Goal: Information Seeking & Learning: Learn about a topic

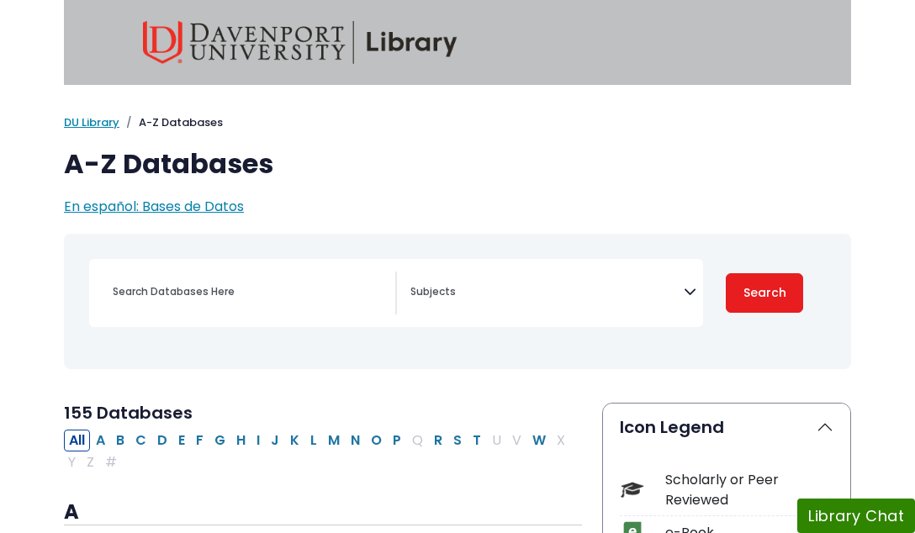
scroll to position [106, 0]
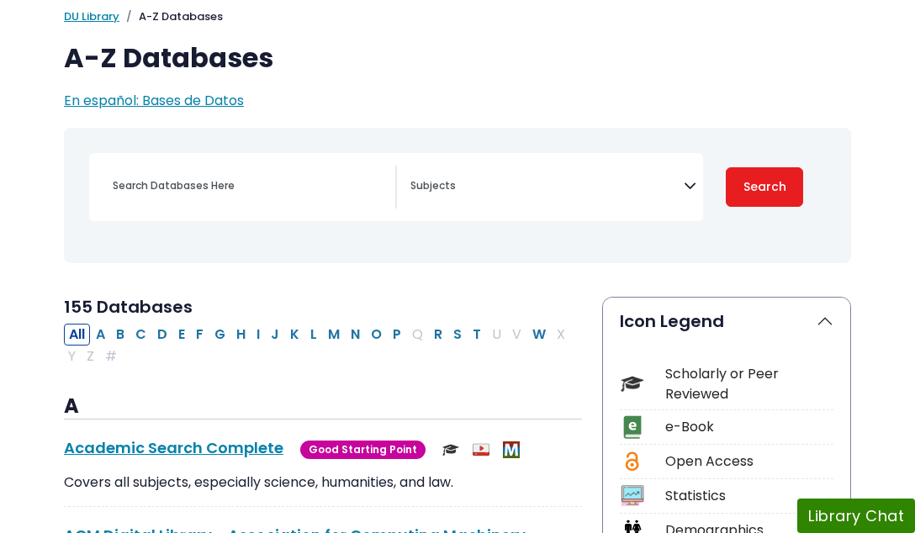
click at [687, 192] on icon "Search filters" at bounding box center [690, 184] width 13 height 24
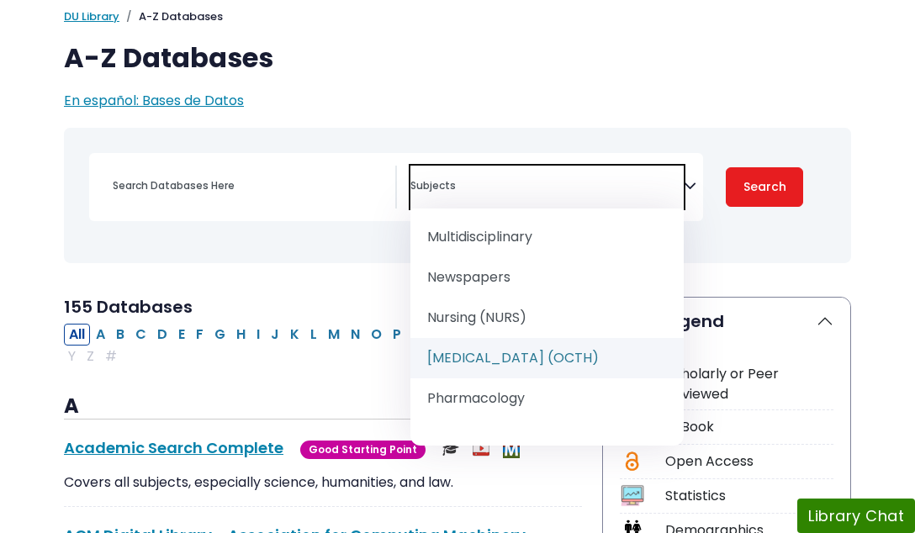
scroll to position [1581, 0]
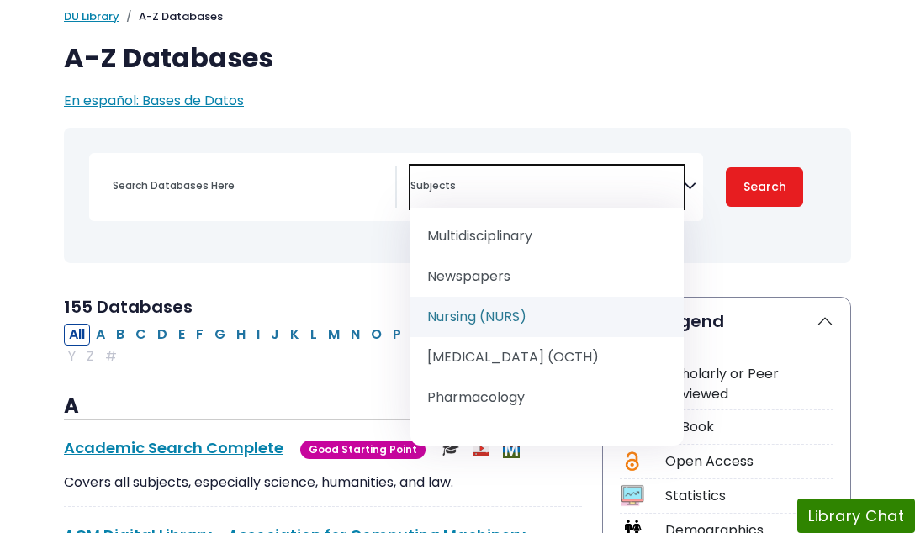
select select "219076"
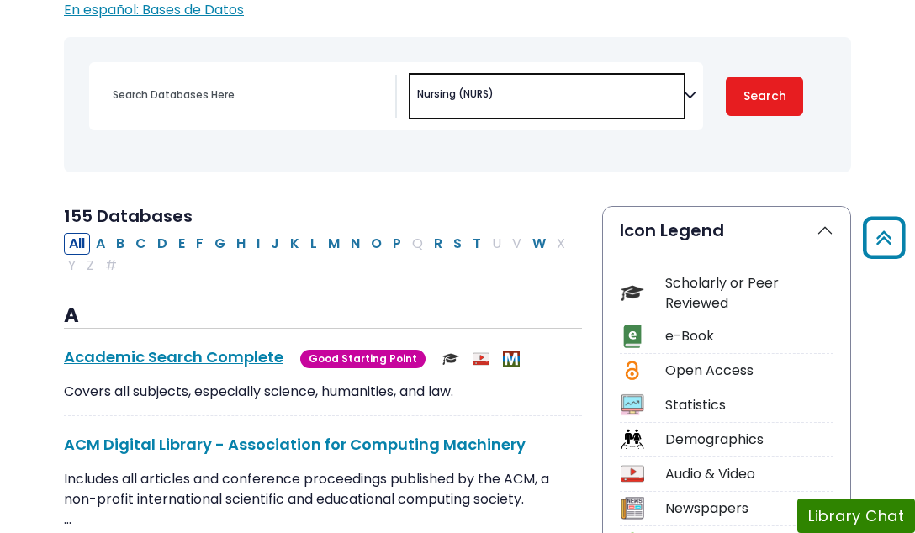
scroll to position [143, 0]
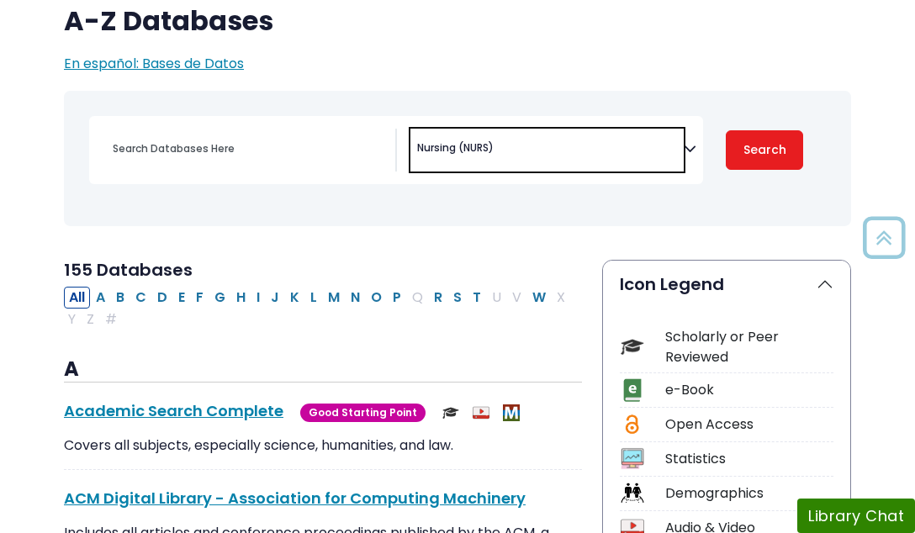
click at [772, 144] on button "Search" at bounding box center [764, 150] width 77 height 40
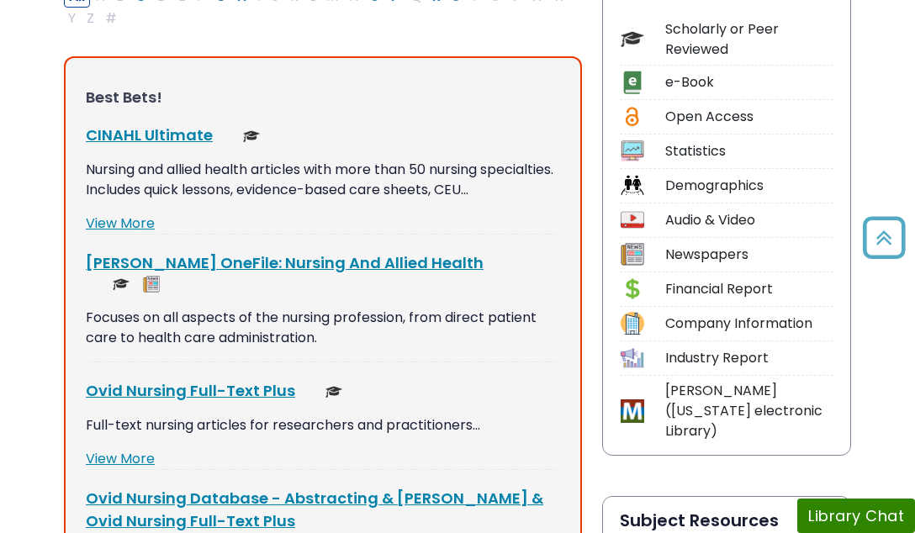
scroll to position [471, 0]
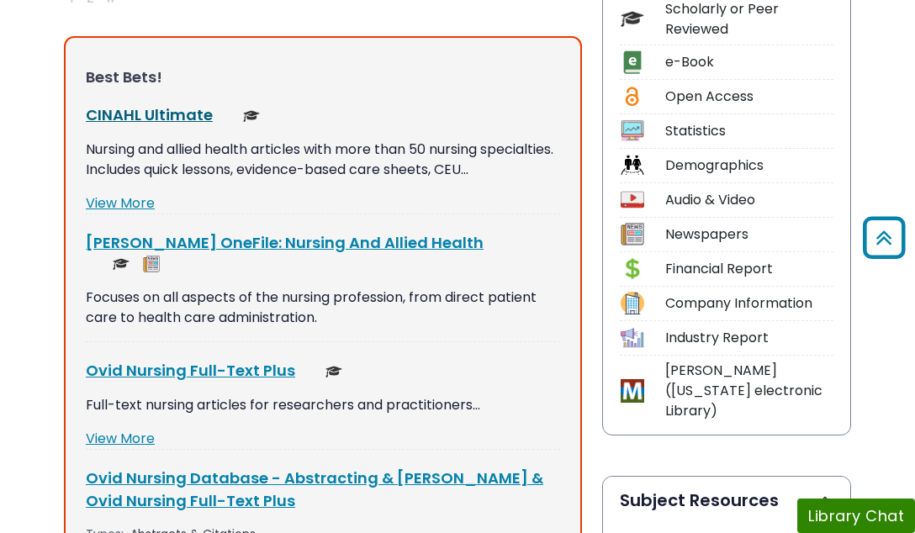
click at [181, 109] on link "CINAHL Ultimate This link opens in a new window" at bounding box center [149, 114] width 127 height 21
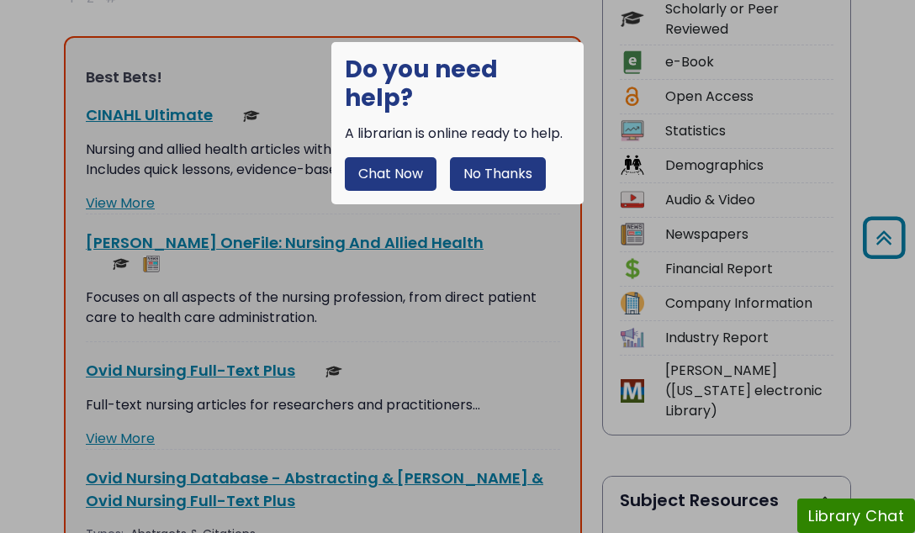
click at [486, 157] on button "No Thanks" at bounding box center [498, 174] width 96 height 34
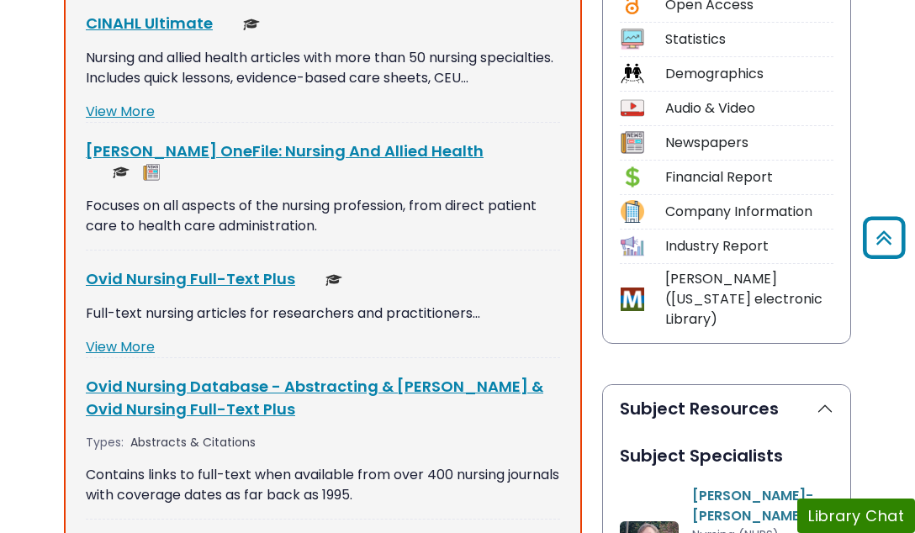
scroll to position [565, 0]
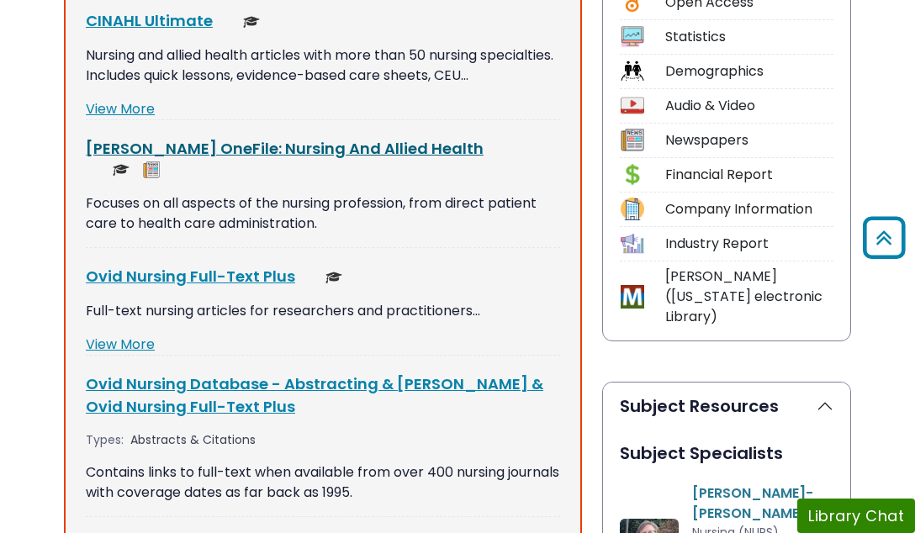
click at [300, 145] on link "[PERSON_NAME] OneFile: Nursing And Allied Health This link opens in a new window" at bounding box center [285, 148] width 398 height 21
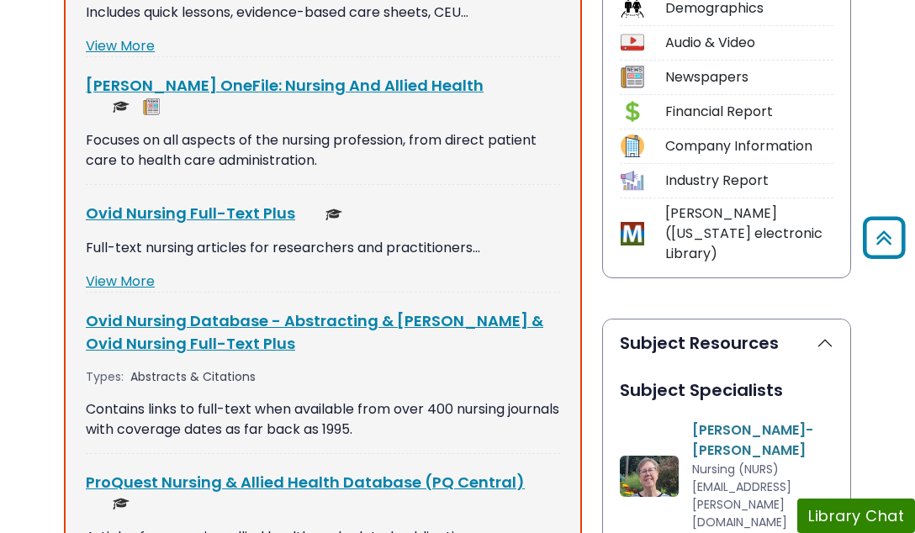
scroll to position [633, 0]
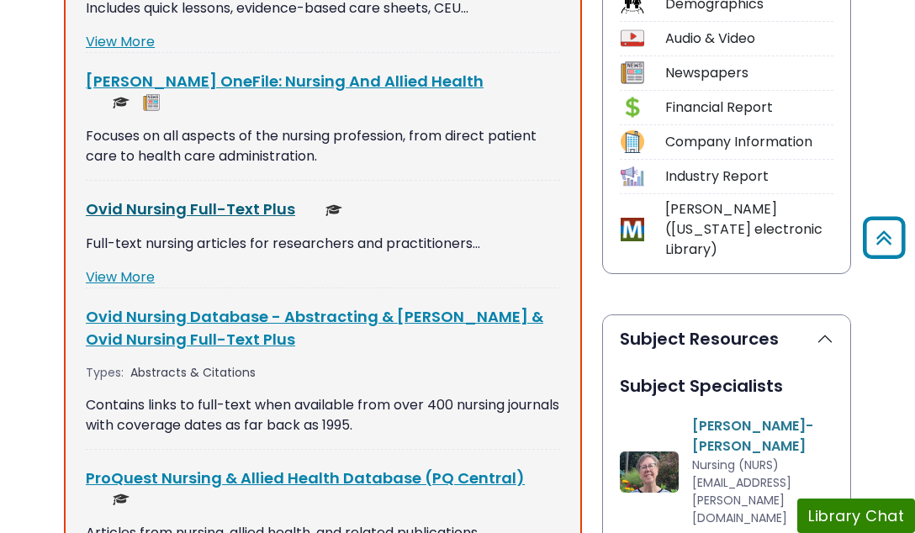
click at [240, 199] on link "Ovid Nursing Full-Text Plus This link opens in a new window" at bounding box center [190, 209] width 209 height 21
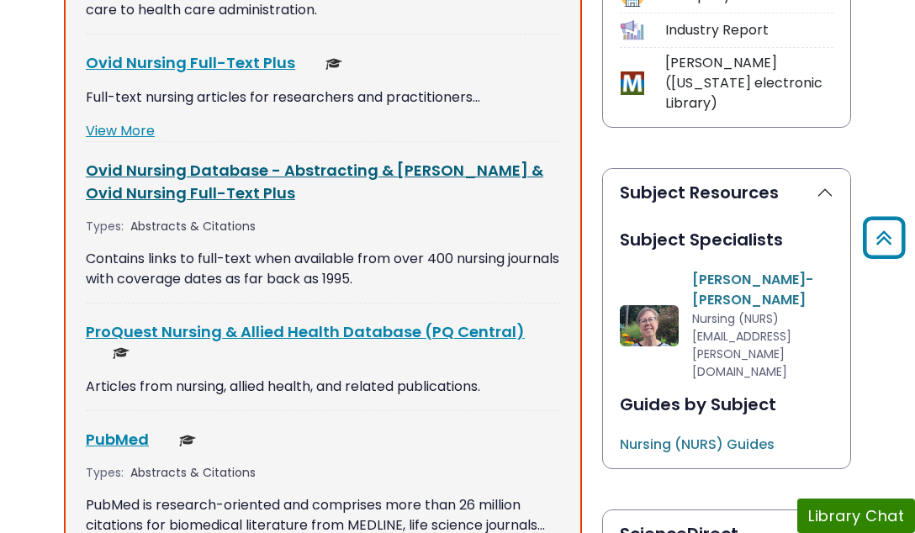
scroll to position [788, 0]
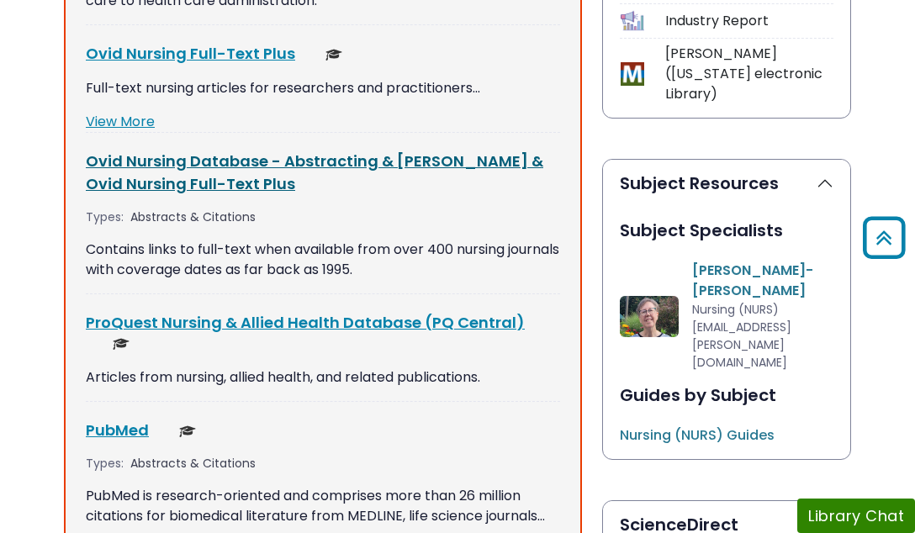
click at [366, 151] on link "Ovid Nursing Database - Abstracting & [PERSON_NAME] & Ovid Nursing Full-Text Pl…" at bounding box center [315, 173] width 458 height 44
